Goal: Transaction & Acquisition: Obtain resource

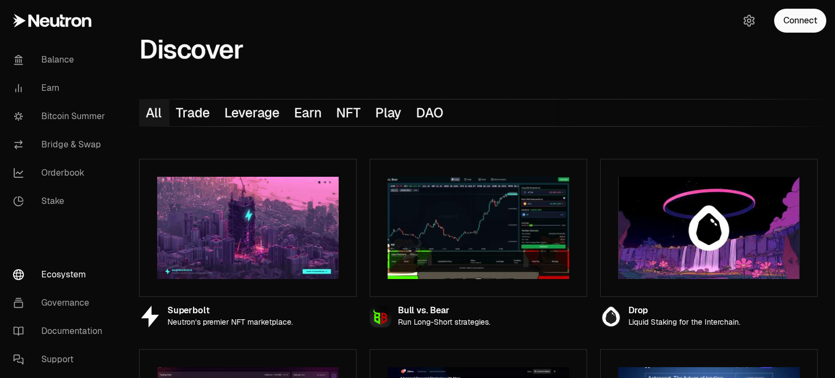
scroll to position [1234, 0]
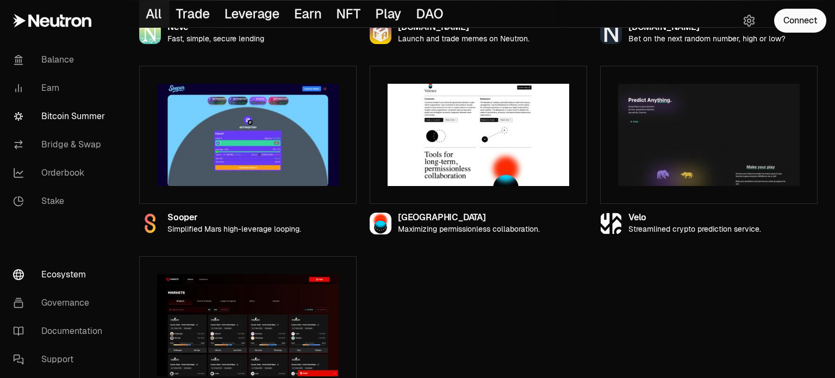
click at [80, 117] on link "Bitcoin Summer" at bounding box center [60, 116] width 113 height 28
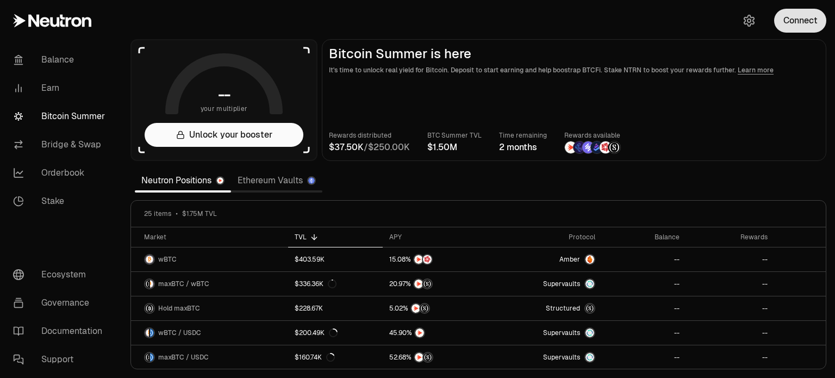
click at [821, 20] on button "Connect" at bounding box center [800, 21] width 52 height 24
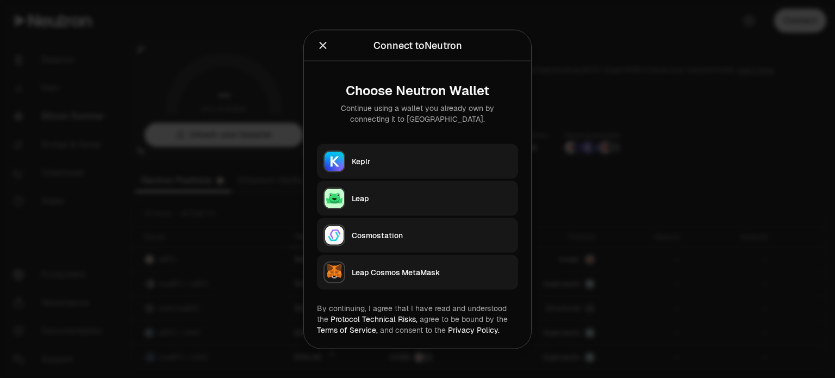
click at [458, 162] on div "Keplr" at bounding box center [432, 160] width 160 height 11
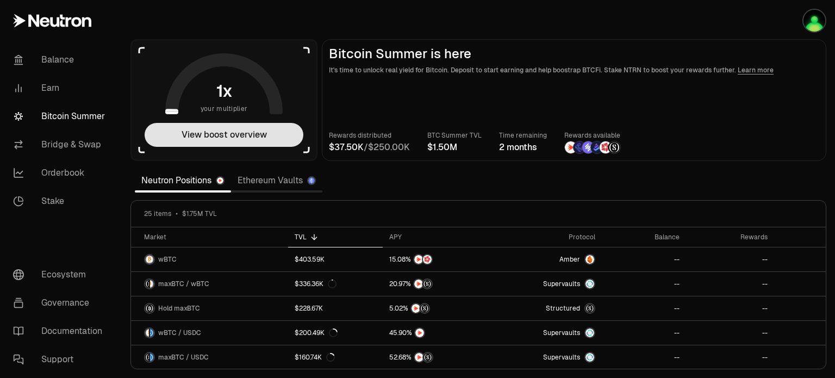
click at [268, 134] on button "View boost overview" at bounding box center [224, 135] width 159 height 24
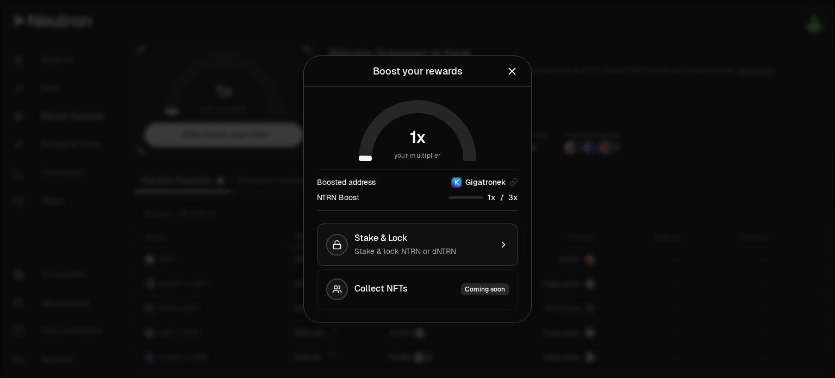
click at [474, 251] on div "Stake & lock NTRN or dNTRN" at bounding box center [422, 251] width 137 height 11
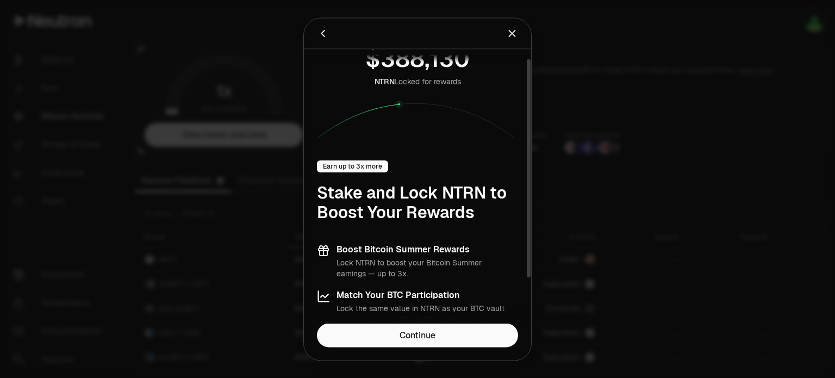
scroll to position [69, 0]
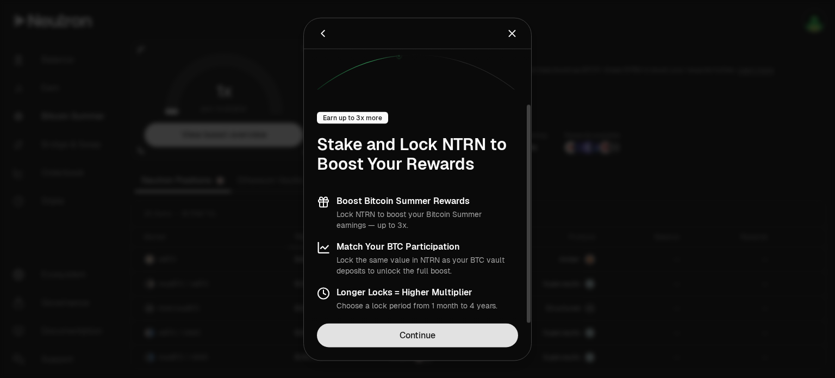
click at [442, 336] on link "Continue" at bounding box center [417, 335] width 201 height 24
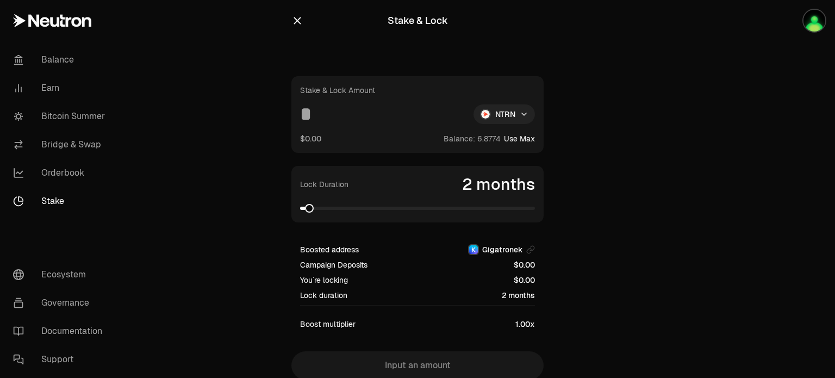
click at [506, 113] on html "Balance Earn Bitcoin Summer Bridge & Swap Orderbook Stake Ecosystem Governance …" at bounding box center [417, 211] width 835 height 423
click at [493, 156] on span "dNTRN" at bounding box center [484, 161] width 24 height 11
click at [304, 210] on span at bounding box center [417, 208] width 235 height 3
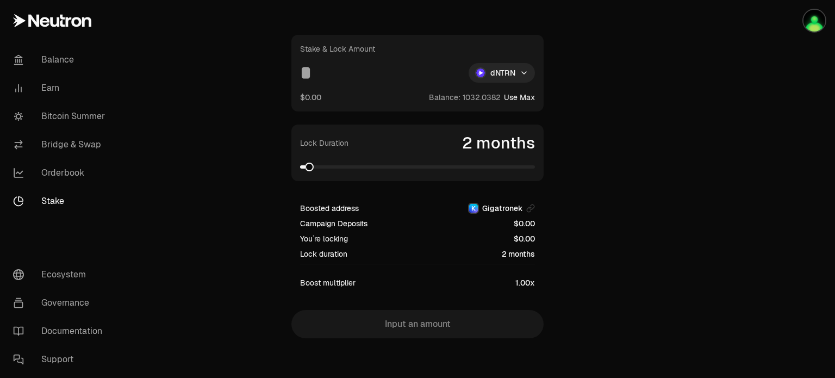
scroll to position [45, 0]
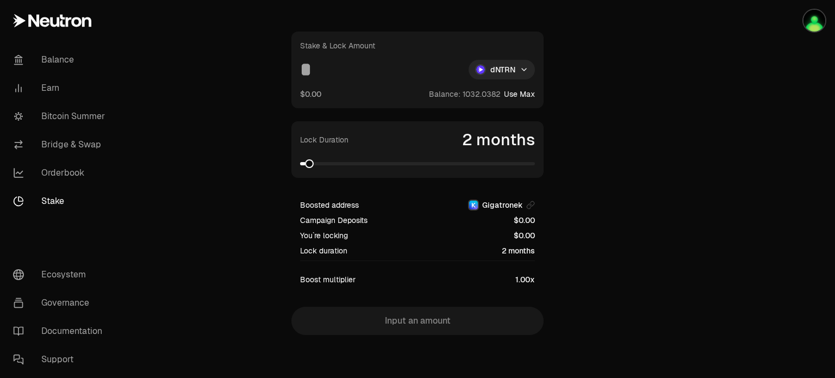
drag, startPoint x: 535, startPoint y: 86, endPoint x: 530, endPoint y: 90, distance: 5.9
click at [532, 87] on div "Stake & Lock Amount dNTRN $0.00 Balance: Use Max" at bounding box center [417, 70] width 252 height 77
click at [534, 93] on button "Use Max" at bounding box center [519, 94] width 31 height 11
type input "**********"
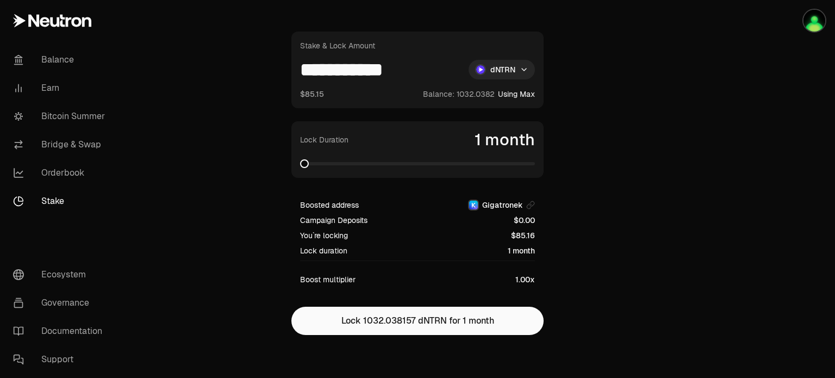
click at [300, 162] on span at bounding box center [304, 163] width 9 height 9
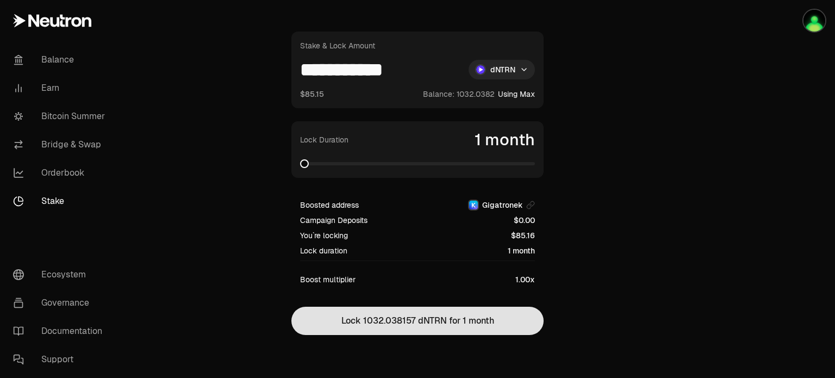
click at [499, 318] on button "Lock 1032.038157 dNTRN for 1 month" at bounding box center [417, 320] width 252 height 28
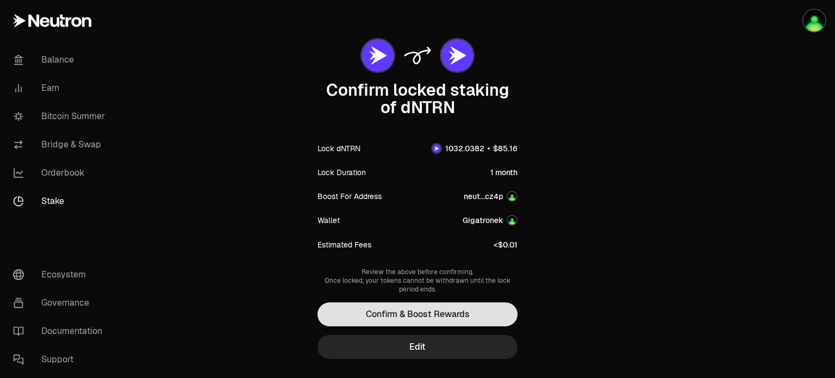
click at [465, 315] on button "Confirm & Boost Rewards" at bounding box center [417, 314] width 200 height 24
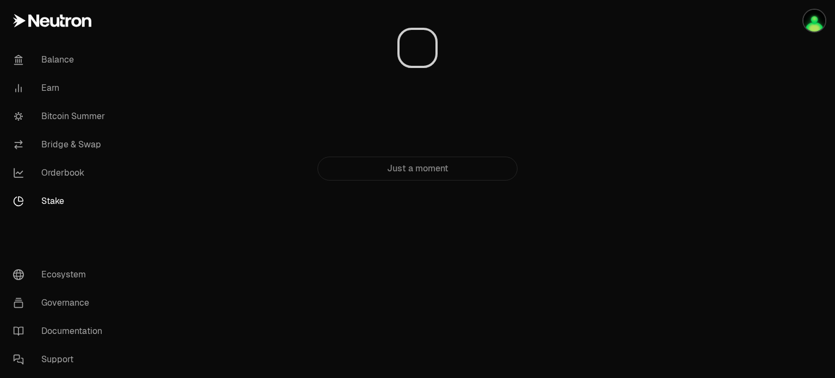
scroll to position [0, 0]
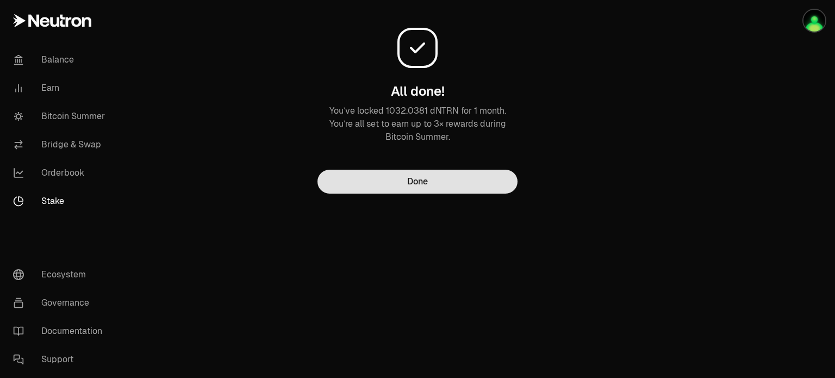
click at [458, 179] on button "Done" at bounding box center [417, 182] width 200 height 24
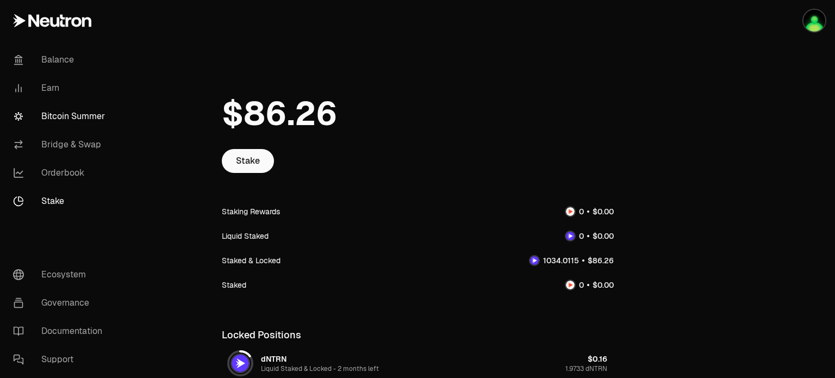
click at [98, 128] on link "Bitcoin Summer" at bounding box center [60, 116] width 113 height 28
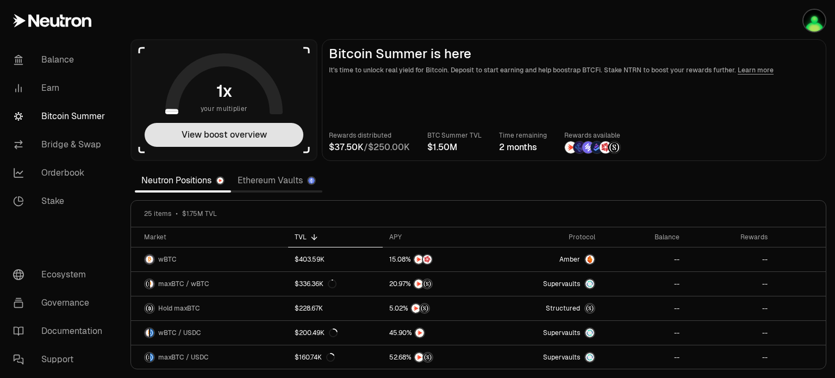
click at [267, 143] on button "View boost overview" at bounding box center [224, 135] width 159 height 24
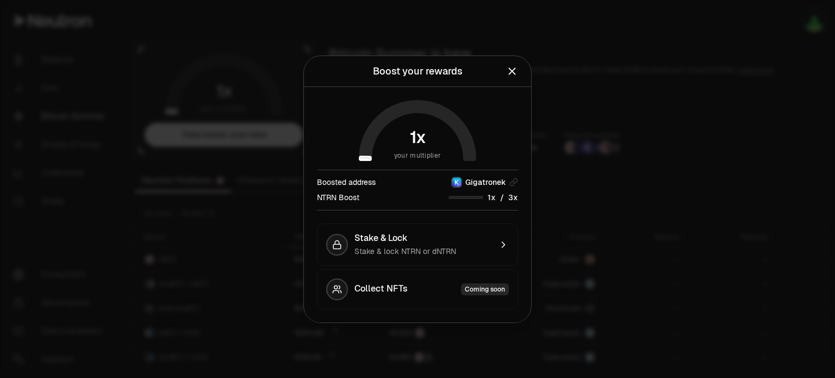
click at [518, 75] on div "Boost your rewards View your current reward multiplier and boost options." at bounding box center [417, 71] width 227 height 31
click at [517, 76] on icon "Close" at bounding box center [512, 71] width 12 height 12
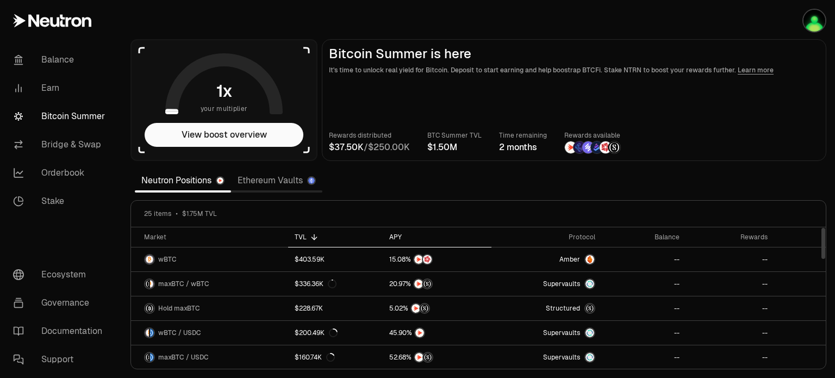
click at [393, 233] on div "APY" at bounding box center [437, 237] width 96 height 9
